Goal: Obtain resource: Obtain resource

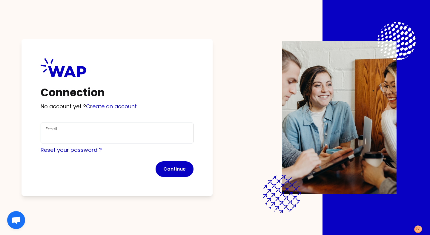
click at [134, 128] on div "Email" at bounding box center [117, 133] width 143 height 16
click at [113, 132] on div "Email" at bounding box center [117, 133] width 143 height 16
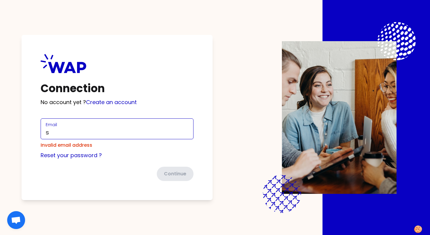
type input "[PERSON_NAME][EMAIL_ADDRESS][DOMAIN_NAME]"
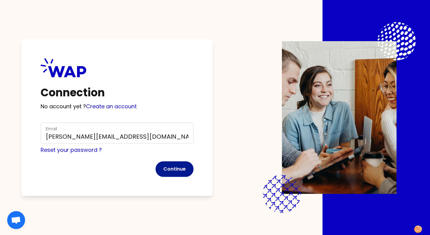
click at [185, 173] on button "Continue" at bounding box center [175, 170] width 38 height 16
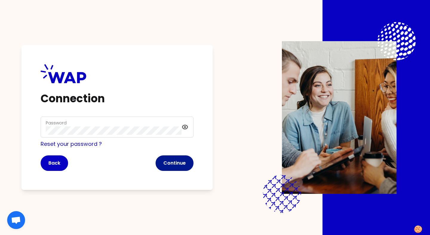
click at [169, 164] on button "Continue" at bounding box center [175, 164] width 38 height 16
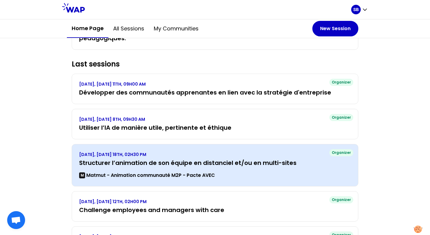
scroll to position [270, 0]
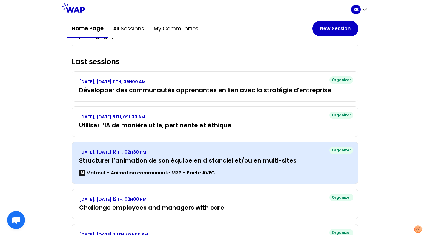
click at [149, 162] on h3 "Structurer l’animation de son équipe en distanciel et/ou en multi-sites" at bounding box center [215, 160] width 272 height 8
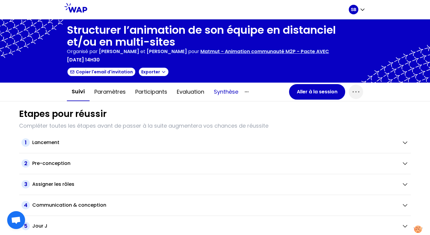
click at [223, 96] on button "Synthèse" at bounding box center [226, 92] width 34 height 18
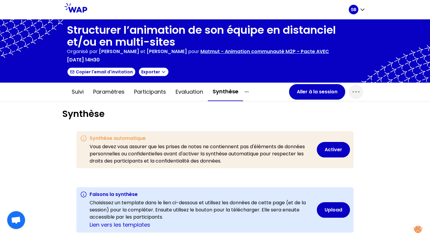
scroll to position [2871, 2790]
click at [250, 91] on icon "button" at bounding box center [246, 91] width 7 height 7
click at [156, 74] on button "Exporter" at bounding box center [153, 72] width 31 height 10
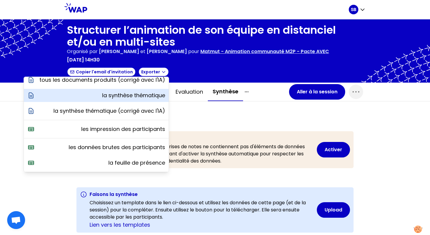
scroll to position [0, 0]
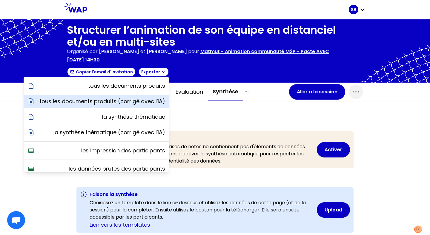
click at [151, 98] on p "tous les documents produits (corrigé avec l'IA)" at bounding box center [102, 101] width 126 height 8
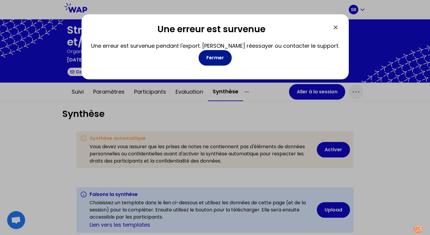
click at [219, 57] on button "Fermer" at bounding box center [215, 58] width 33 height 16
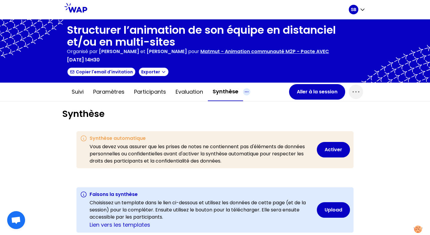
click at [248, 94] on icon "button" at bounding box center [246, 91] width 7 height 7
click at [151, 74] on button "Exporter" at bounding box center [153, 72] width 31 height 10
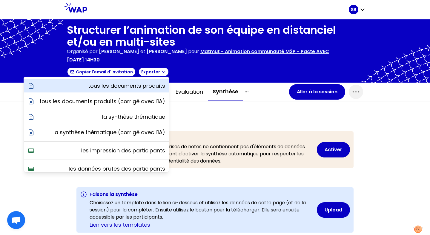
click at [147, 86] on p "tous les documents produits" at bounding box center [126, 86] width 77 height 8
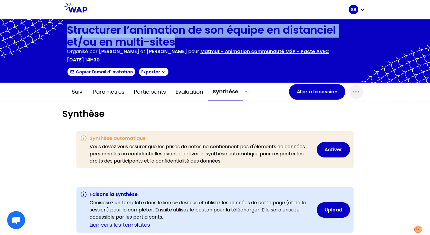
drag, startPoint x: 176, startPoint y: 41, endPoint x: 68, endPoint y: 27, distance: 109.1
click at [68, 27] on h1 "Structurer l’animation de son équipe en distanciel et/ou en multi-sites" at bounding box center [215, 36] width 296 height 24
copy h1 "Structurer l’animation de son équipe en distanciel et/ou en multi-sites"
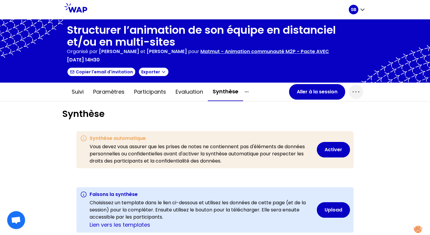
click at [248, 51] on p "Matmut - Animation communauté M2P - Pacte AVEC" at bounding box center [264, 51] width 129 height 7
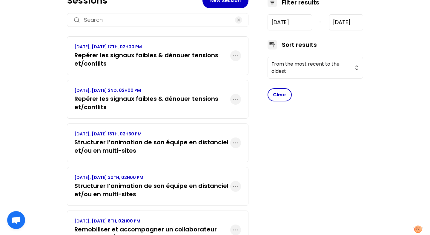
scroll to position [104, 0]
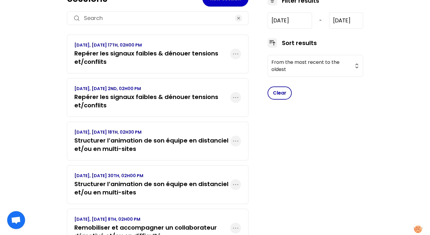
click at [147, 183] on h3 "Structurer l’animation de son équipe en distanciel et/ou en multi-sites" at bounding box center [152, 188] width 156 height 17
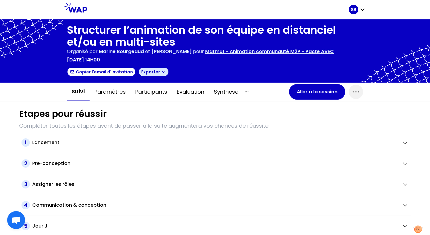
click at [150, 71] on button "Exporter" at bounding box center [153, 72] width 31 height 10
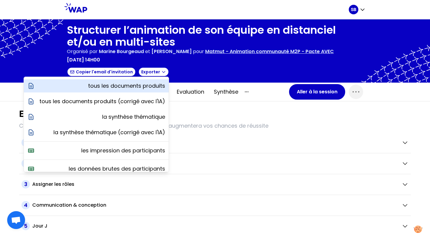
click at [151, 84] on p "tous les documents produits" at bounding box center [126, 86] width 77 height 8
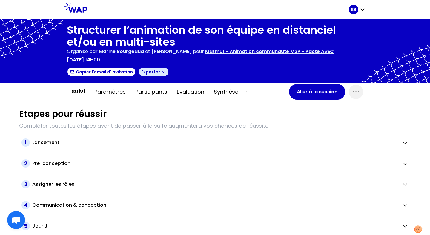
click at [150, 76] on button "Exporter" at bounding box center [153, 72] width 31 height 10
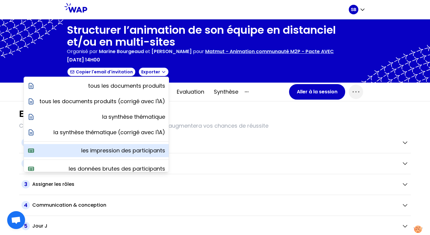
scroll to position [21, 0]
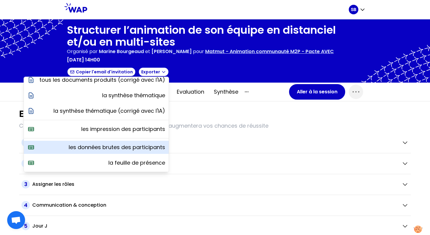
click at [136, 148] on p "les données brutes des participants" at bounding box center [117, 147] width 96 height 8
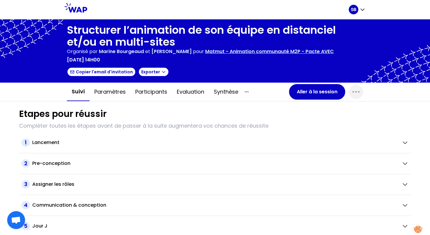
click at [235, 54] on p "Matmut - Animation communauté M2P - Pacte AVEC" at bounding box center [269, 51] width 129 height 7
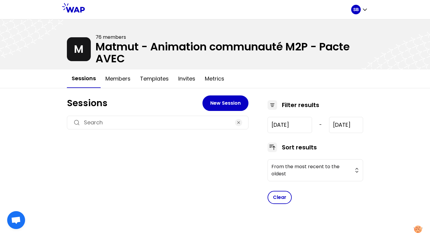
type input "[DATE]"
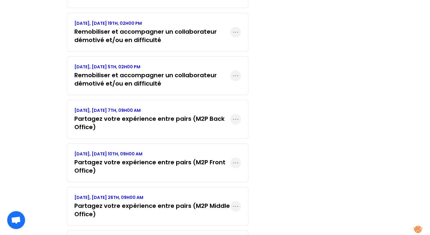
scroll to position [327, 0]
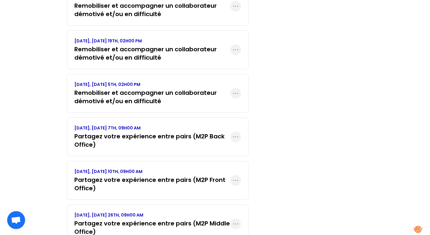
click at [182, 93] on h3 "Remobiliser et accompagner un collaborateur démotivé et/ou en difficulté" at bounding box center [152, 97] width 156 height 17
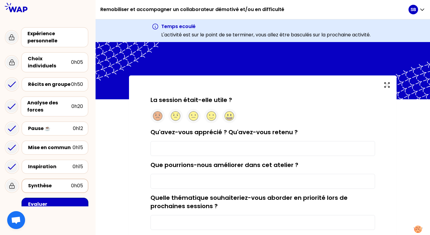
click at [69, 182] on div "Synthèse" at bounding box center [49, 185] width 43 height 7
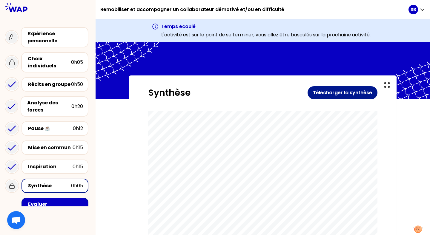
click at [353, 94] on button "Télécharger la synthèse" at bounding box center [343, 92] width 70 height 13
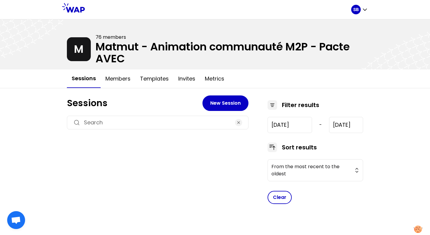
type input "[DATE]"
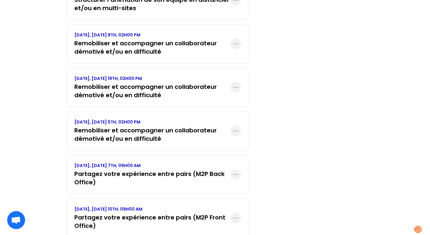
scroll to position [275, 0]
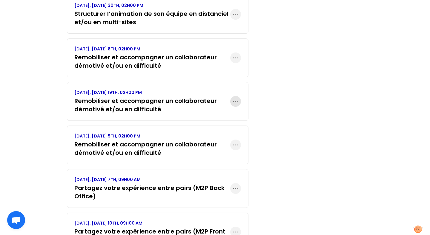
click at [237, 102] on icon "button" at bounding box center [235, 101] width 7 height 7
click at [193, 104] on h3 "Remobiliser et accompagner un collaborateur démotivé et/ou en difficulté" at bounding box center [152, 105] width 156 height 17
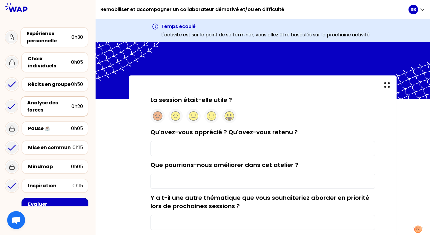
scroll to position [44, 0]
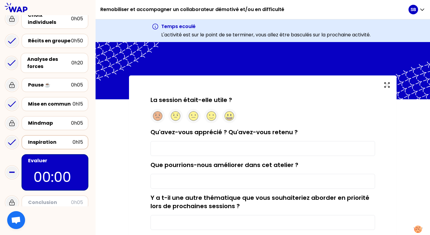
click at [65, 139] on div "Inspiration" at bounding box center [50, 142] width 44 height 7
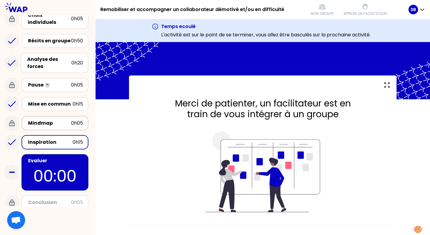
click at [64, 120] on div "Mindmap" at bounding box center [49, 123] width 43 height 7
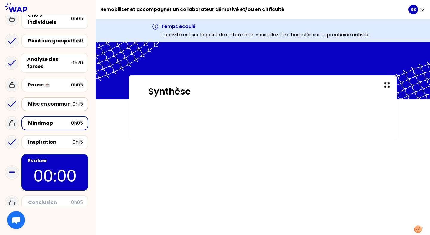
click at [61, 101] on div "Mise en commun" at bounding box center [50, 104] width 44 height 7
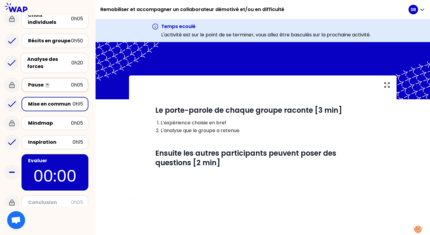
click at [57, 82] on div "Pause ☕️" at bounding box center [49, 85] width 43 height 7
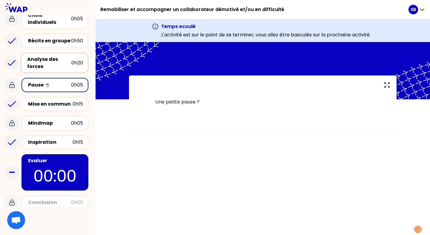
click at [52, 62] on div "Analyse des forces" at bounding box center [49, 63] width 44 height 14
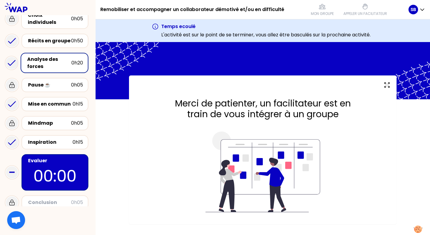
click at [50, 53] on div "Analyse des forces 0h20" at bounding box center [55, 63] width 68 height 20
click at [52, 37] on div "Récits en groupe" at bounding box center [49, 40] width 43 height 7
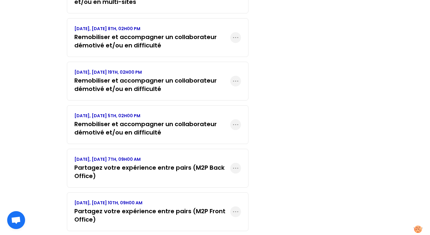
scroll to position [292, 0]
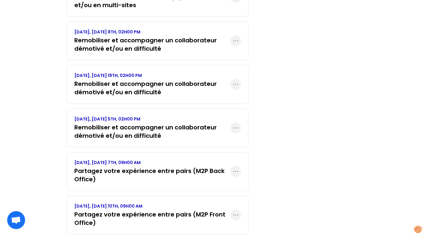
click at [126, 42] on h3 "Remobiliser et accompagner un collaborateur démotivé et/ou en difficulté" at bounding box center [152, 44] width 156 height 17
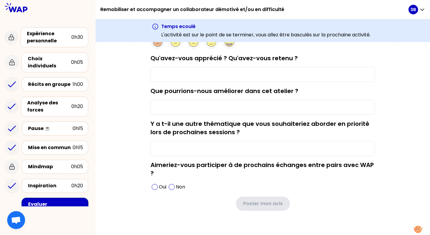
scroll to position [81, 0]
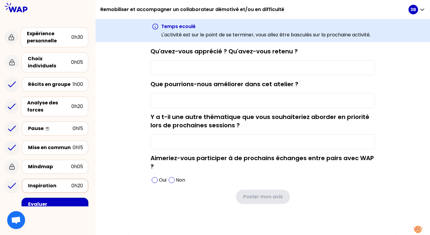
click at [51, 182] on div "Inspiration" at bounding box center [49, 185] width 43 height 7
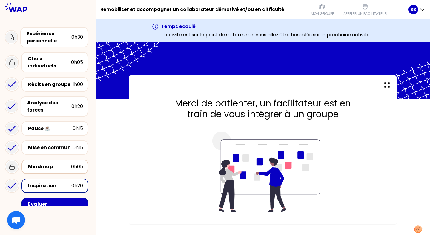
click at [50, 163] on div "Mindmap" at bounding box center [49, 166] width 43 height 7
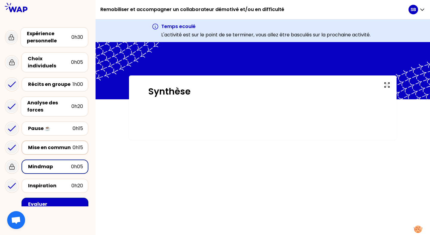
click at [47, 145] on div "Mise en commun" at bounding box center [50, 147] width 44 height 7
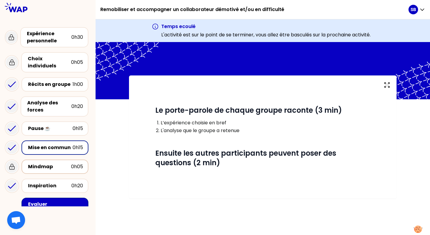
scroll to position [44, 0]
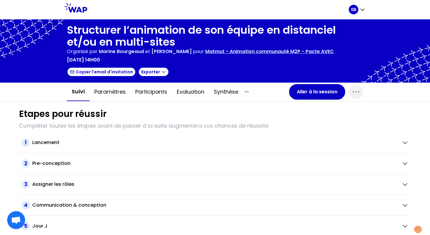
click at [250, 53] on p "Matmut - Animation communauté M2P - Pacte AVEC" at bounding box center [269, 51] width 129 height 7
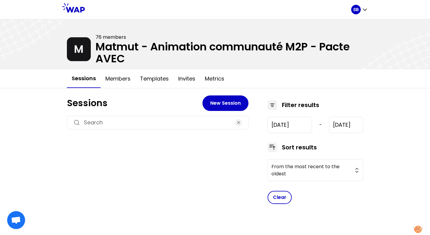
type input "[DATE]"
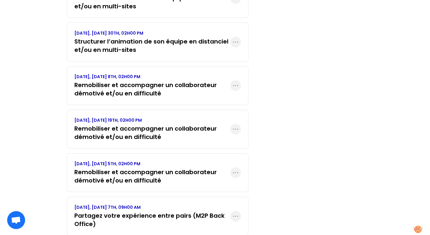
scroll to position [248, 0]
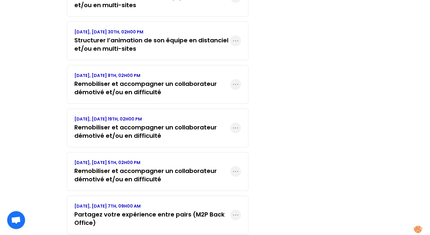
click at [165, 93] on h3 "Remobiliser et accompagner un collaborateur démotivé et/ou en difficulté" at bounding box center [152, 88] width 156 height 17
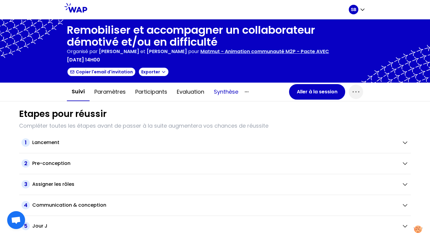
click at [232, 95] on button "Synthèse" at bounding box center [226, 92] width 34 height 18
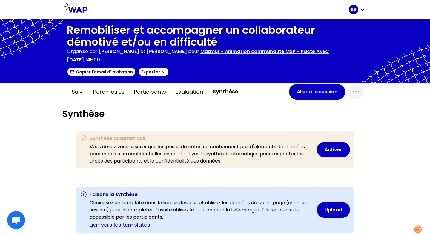
scroll to position [2871, 2790]
click at [157, 74] on button "Exporter" at bounding box center [153, 72] width 31 height 10
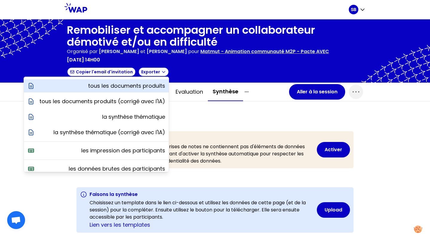
click at [147, 91] on div "tous les documents produits" at bounding box center [96, 85] width 145 height 13
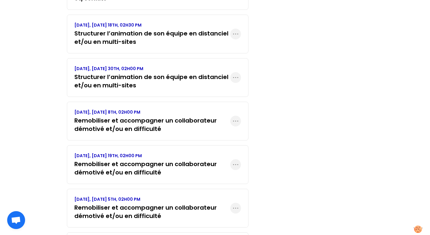
scroll to position [212, 0]
click at [132, 173] on h3 "Remobiliser et accompagner un collaborateur démotivé et/ou en difficulté" at bounding box center [152, 168] width 156 height 17
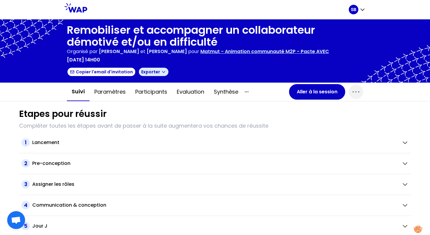
click at [161, 72] on icon "button" at bounding box center [163, 72] width 5 height 5
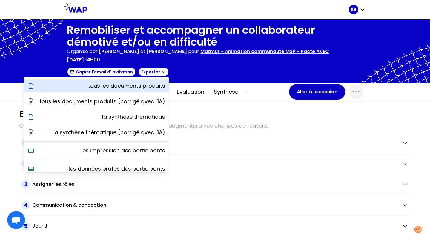
click at [158, 82] on p "tous les documents produits" at bounding box center [126, 86] width 77 height 8
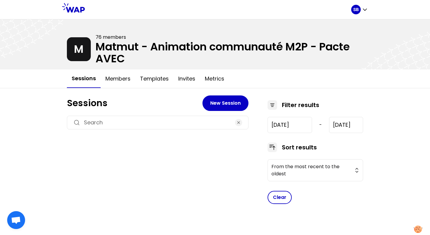
type input "[DATE]"
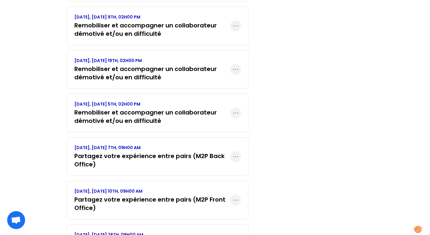
scroll to position [304, 0]
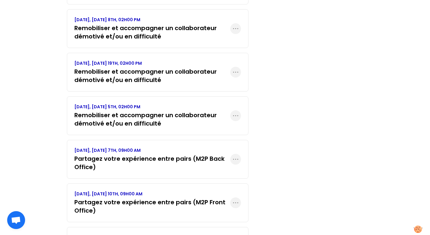
click at [185, 113] on h3 "Remobiliser et accompagner un collaborateur démotivé et/ou en difficulté" at bounding box center [152, 119] width 156 height 17
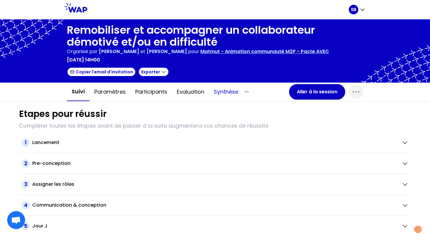
click at [232, 90] on button "Synthèse" at bounding box center [226, 92] width 34 height 18
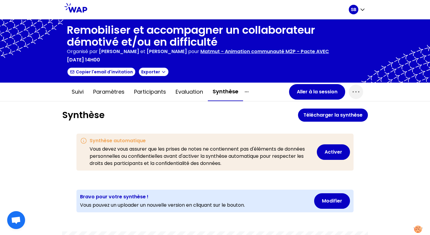
scroll to position [2871, 2790]
click at [246, 93] on icon "button" at bounding box center [246, 91] width 7 height 7
click at [161, 70] on icon "button" at bounding box center [163, 72] width 5 height 5
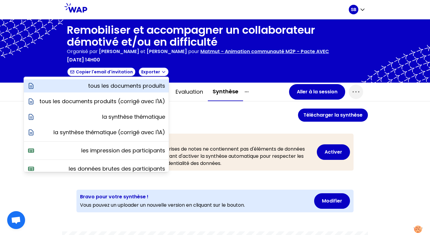
click at [151, 84] on p "tous les documents produits" at bounding box center [126, 86] width 77 height 8
